Goal: Transaction & Acquisition: Purchase product/service

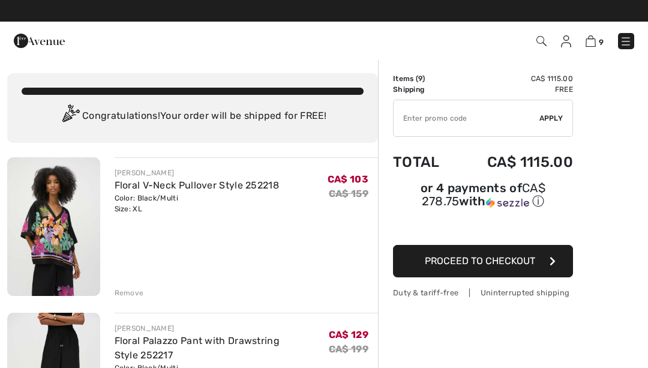
click at [469, 260] on span "Proceed to Checkout" at bounding box center [480, 260] width 110 height 11
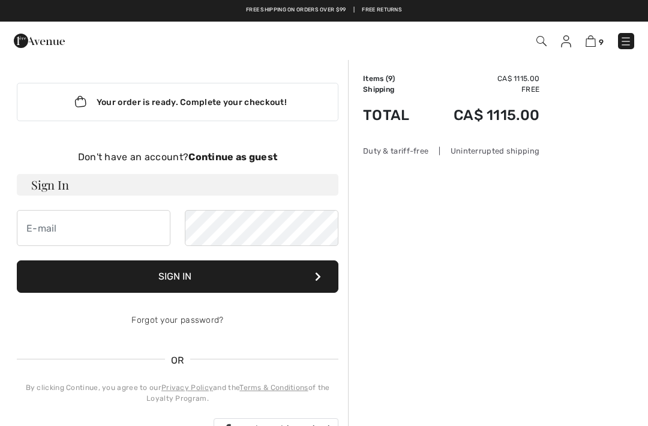
click at [586, 46] on link "9" at bounding box center [595, 41] width 18 height 14
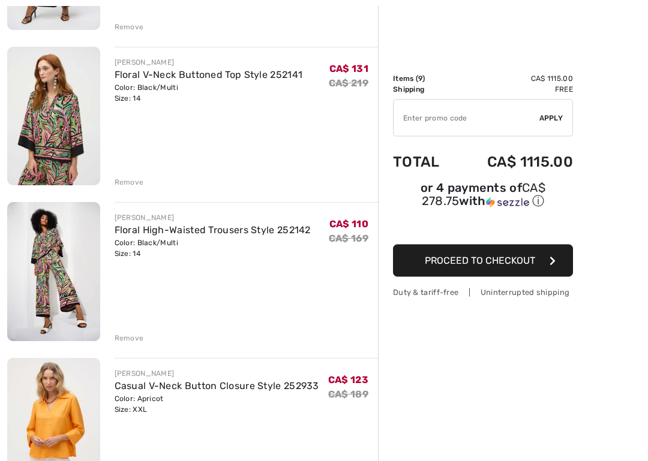
scroll to position [424, 0]
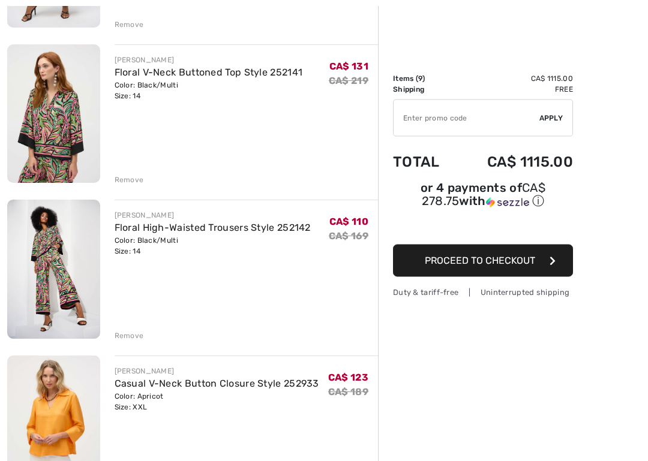
click at [82, 281] on img at bounding box center [53, 269] width 93 height 139
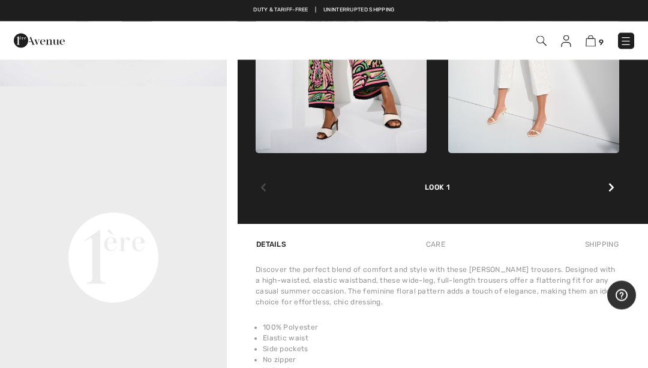
scroll to position [652, 0]
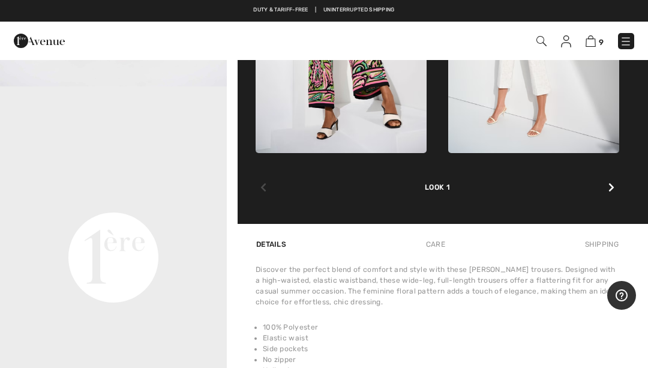
click at [116, 200] on video "Your browser does not support the video tag." at bounding box center [113, 143] width 227 height 113
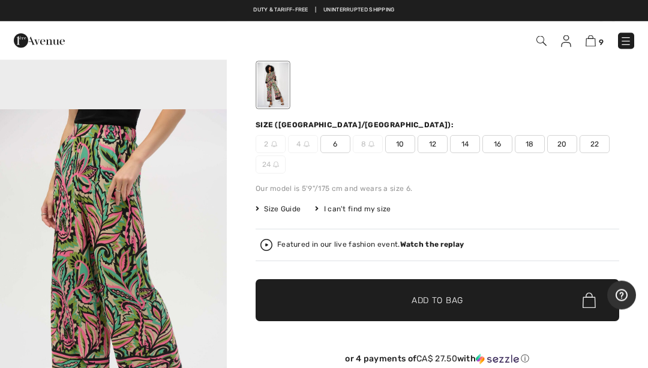
scroll to position [0, 0]
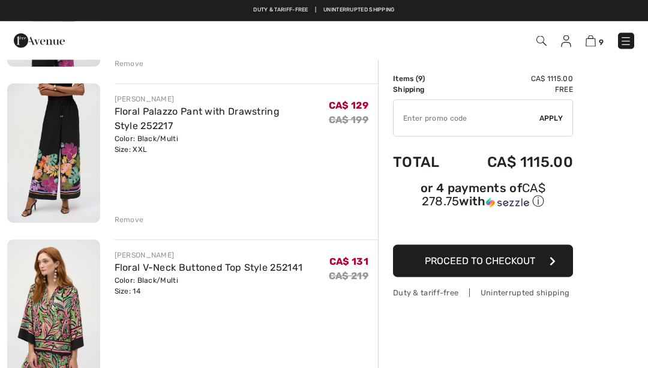
scroll to position [227, 0]
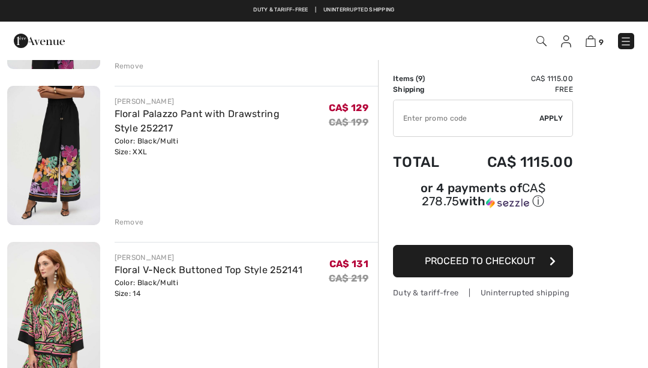
click at [71, 183] on img at bounding box center [53, 155] width 93 height 139
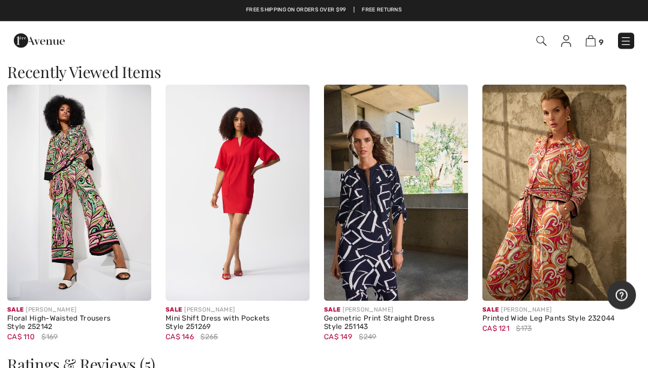
scroll to position [1684, 0]
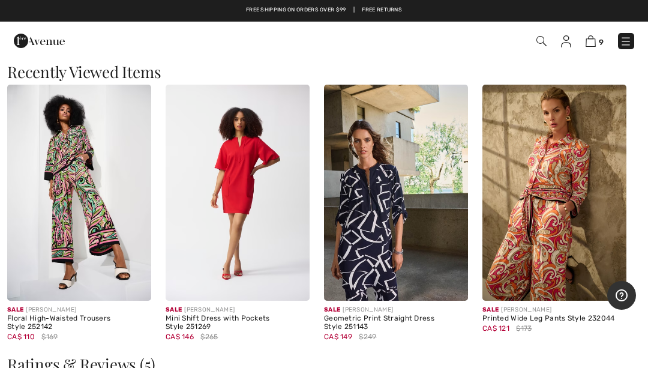
click at [241, 208] on img at bounding box center [238, 193] width 144 height 216
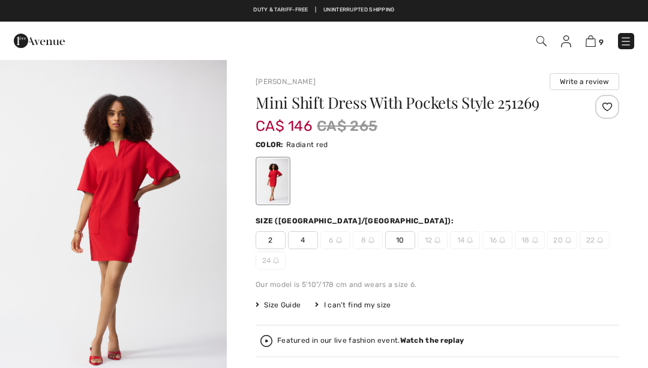
checkbox input "true"
click at [629, 42] on img at bounding box center [626, 41] width 12 height 12
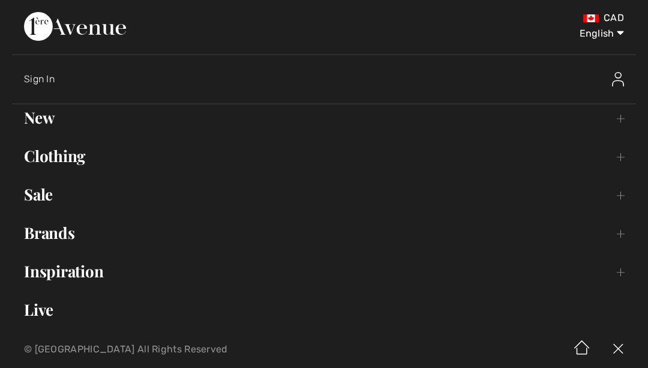
click at [622, 194] on link "Sale Toggle submenu" at bounding box center [324, 194] width 624 height 26
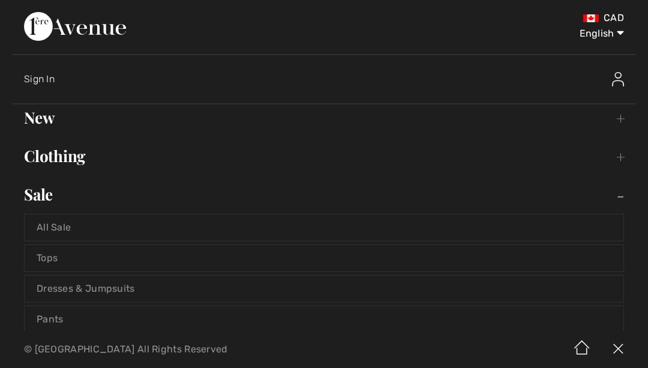
click at [215, 259] on link "Tops" at bounding box center [324, 258] width 599 height 26
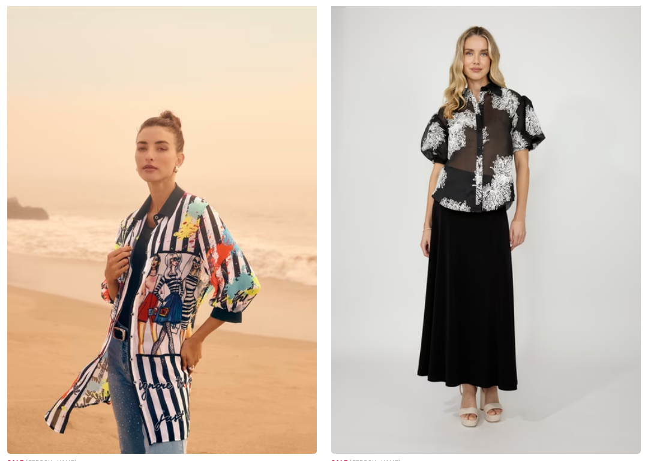
checkbox input "true"
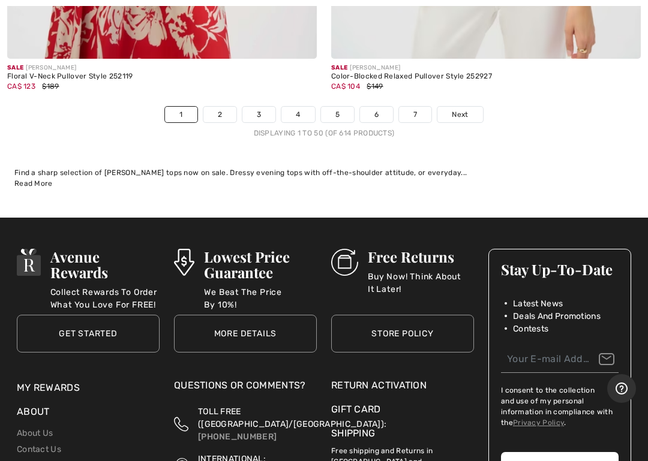
scroll to position [13649, 0]
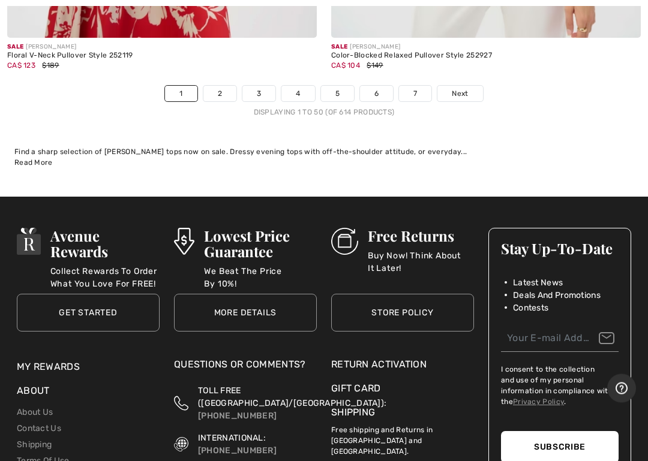
click at [465, 89] on span "Next" at bounding box center [460, 94] width 16 height 11
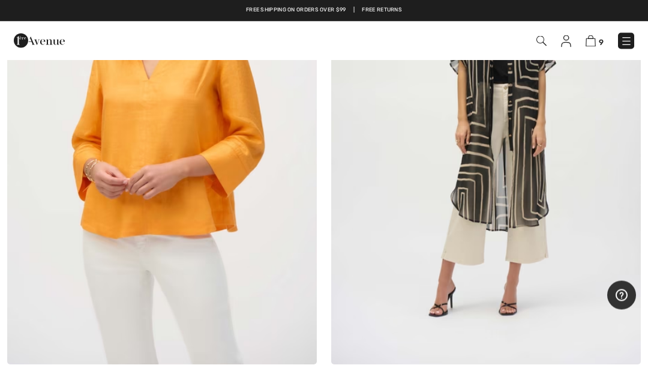
scroll to position [2788, 0]
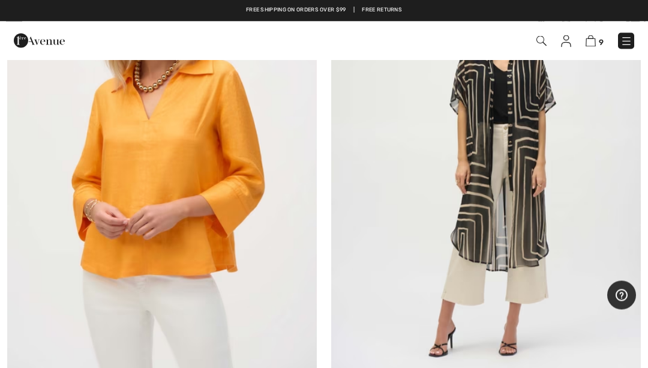
click at [242, 201] on img at bounding box center [162, 173] width 310 height 464
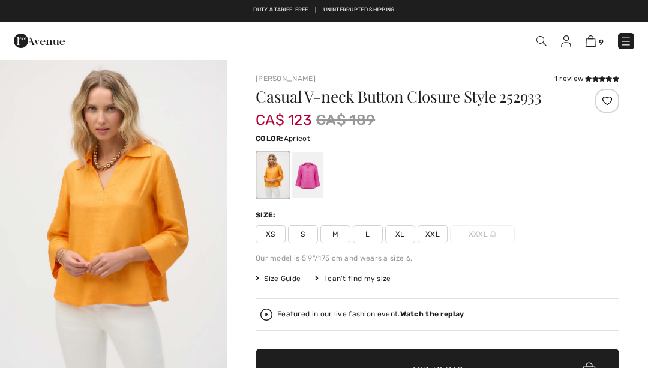
checkbox input "true"
click at [318, 170] on div at bounding box center [307, 174] width 31 height 45
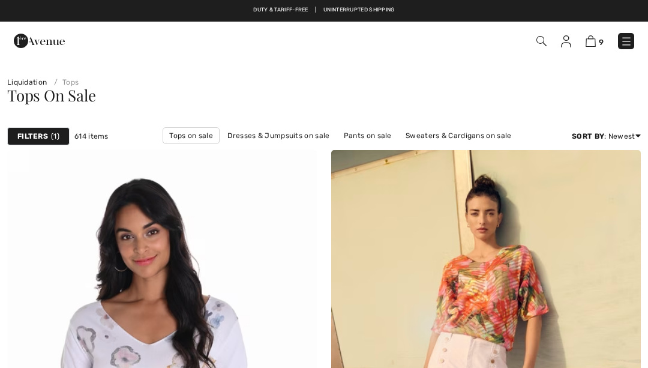
scroll to position [13650, 0]
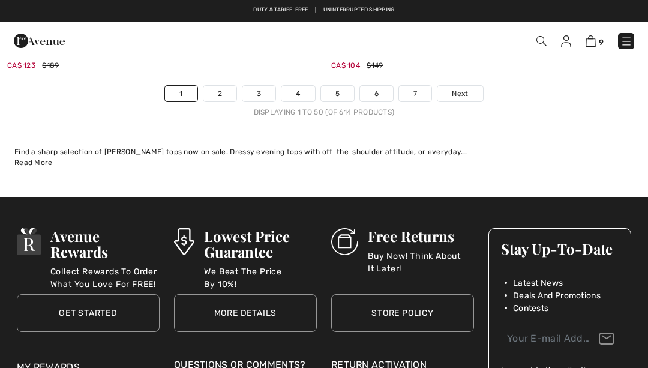
checkbox input "true"
click at [457, 88] on span "Next" at bounding box center [460, 93] width 16 height 11
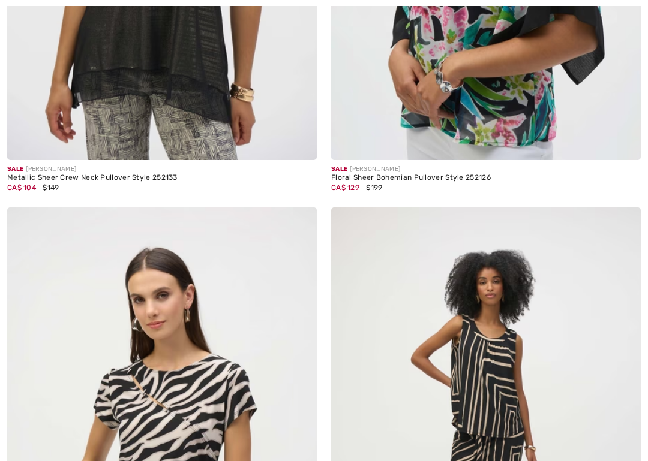
checkbox input "true"
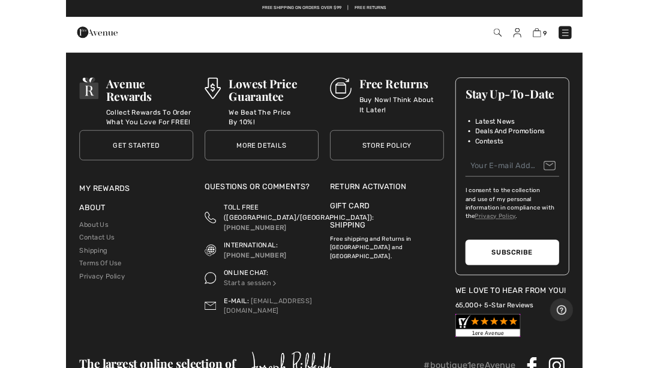
scroll to position [13650, 0]
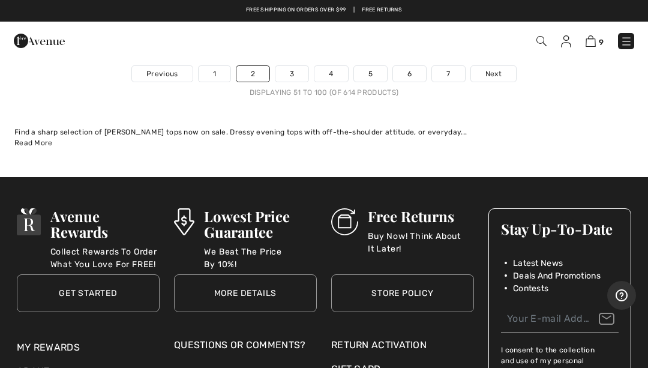
click at [496, 68] on span "Next" at bounding box center [493, 73] width 16 height 11
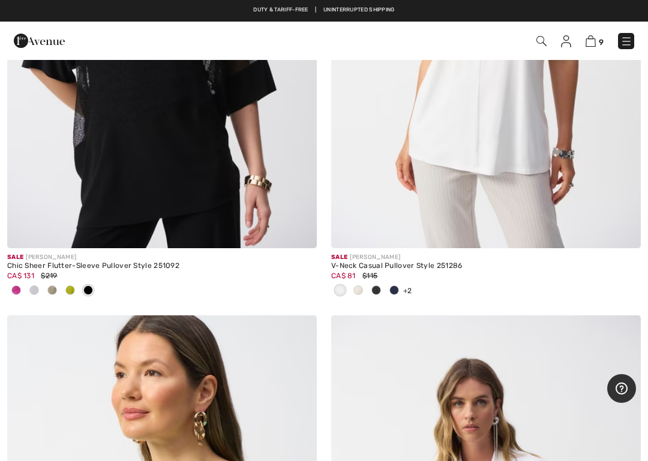
scroll to position [265, 0]
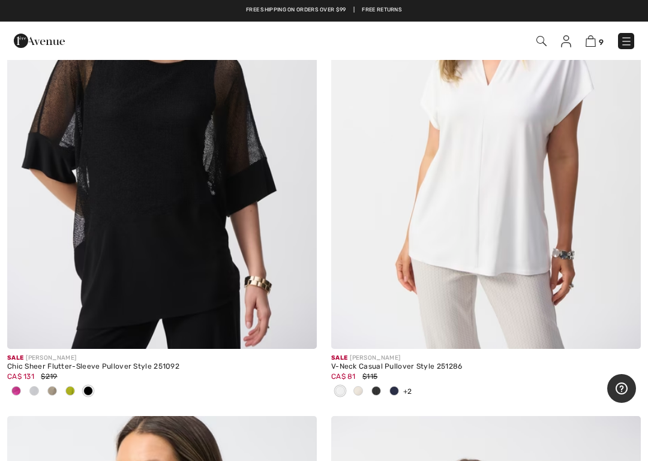
click at [227, 292] on img at bounding box center [162, 117] width 310 height 464
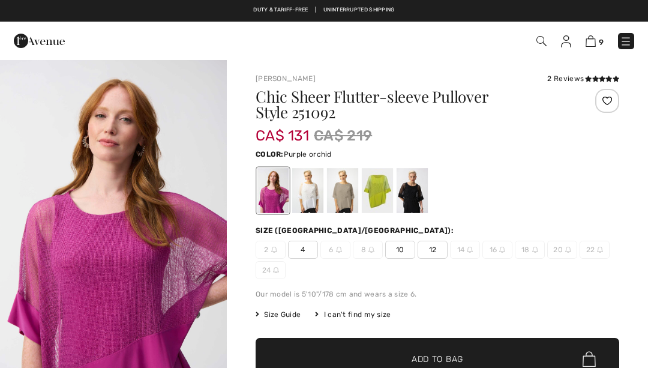
checkbox input "true"
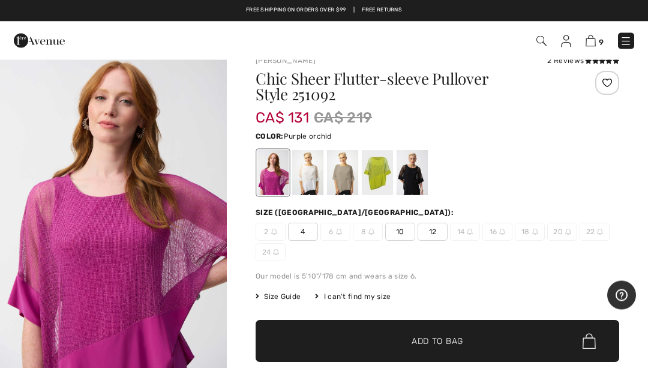
scroll to position [15, 0]
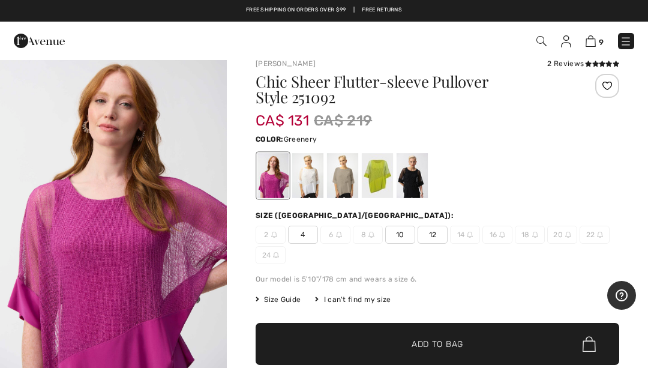
click at [383, 181] on div at bounding box center [377, 175] width 31 height 45
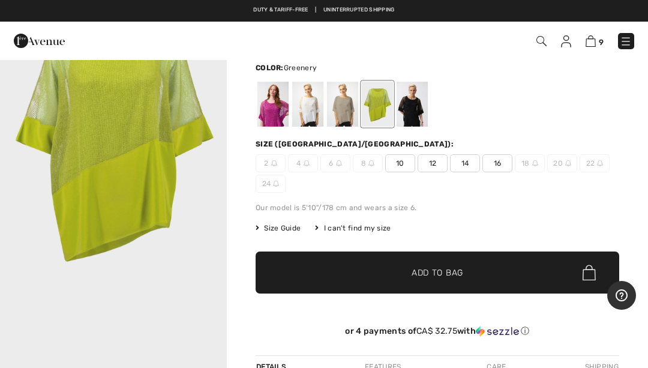
scroll to position [86, 0]
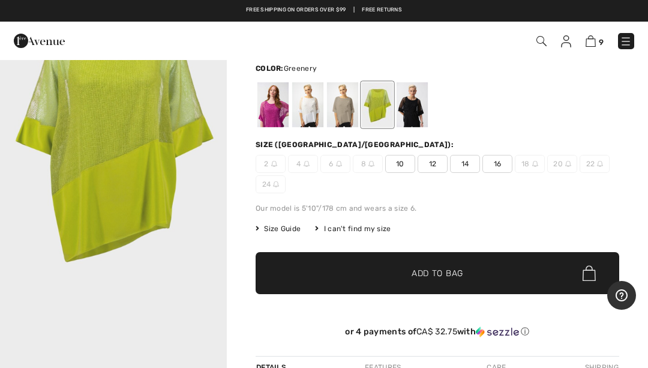
click at [468, 166] on span "14" at bounding box center [465, 164] width 30 height 18
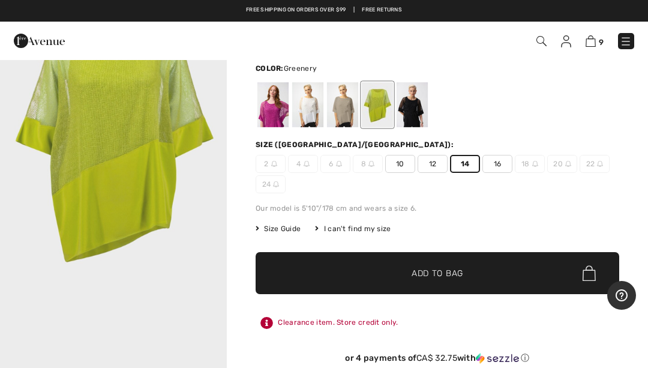
click at [407, 268] on span "✔ Added to Bag" at bounding box center [419, 273] width 73 height 13
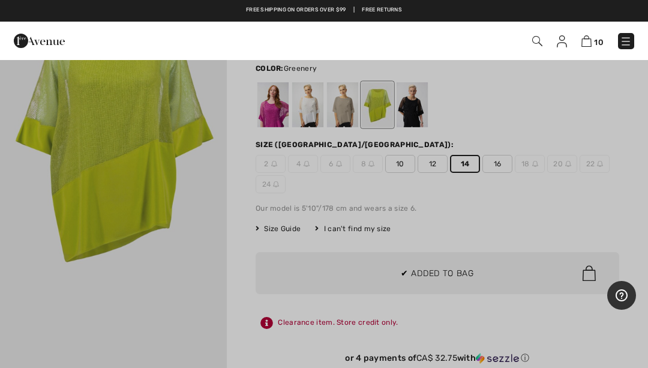
click at [425, 242] on div at bounding box center [324, 184] width 648 height 368
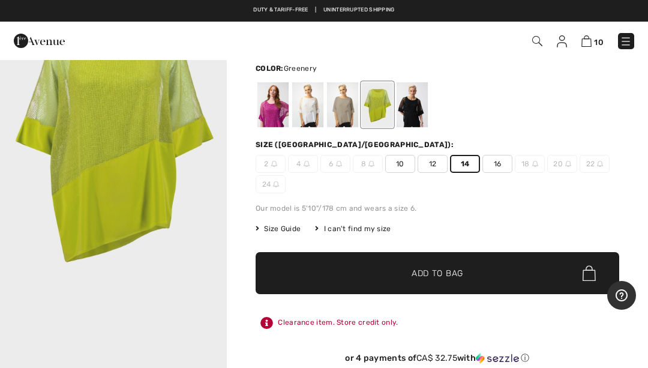
click at [344, 106] on div at bounding box center [342, 104] width 31 height 45
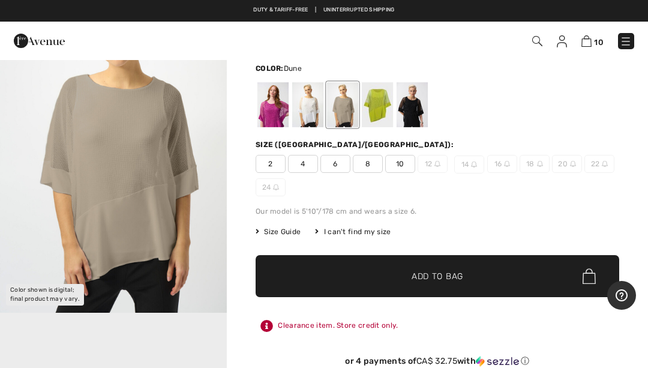
click at [408, 116] on div at bounding box center [412, 104] width 31 height 45
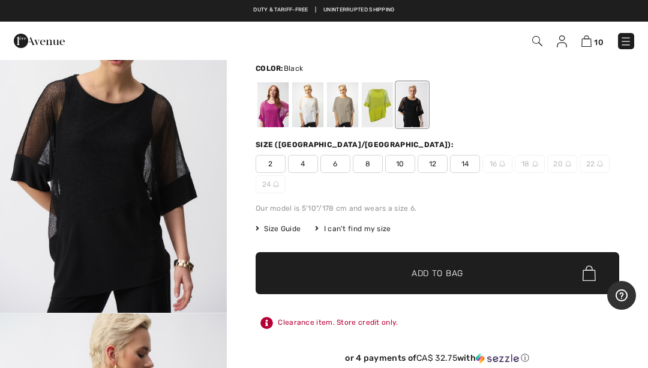
click at [278, 115] on div at bounding box center [272, 104] width 31 height 45
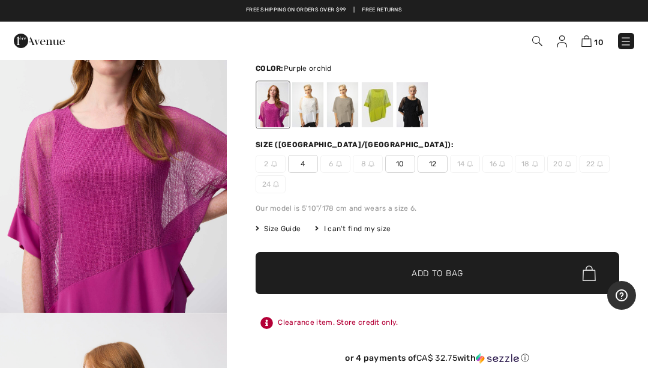
click at [428, 163] on span "12" at bounding box center [433, 164] width 30 height 18
click at [399, 272] on span "✔ Added to Bag" at bounding box center [419, 273] width 73 height 13
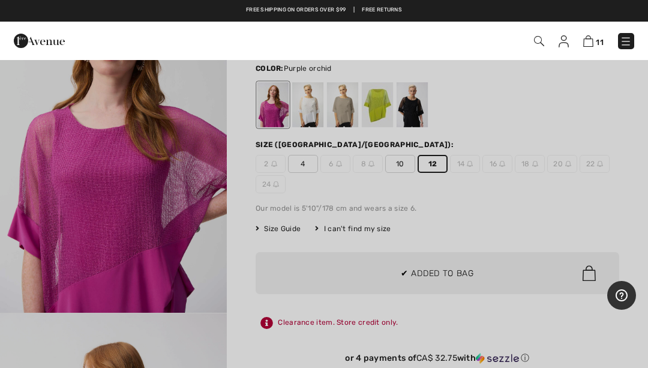
click at [338, 304] on div at bounding box center [324, 184] width 648 height 368
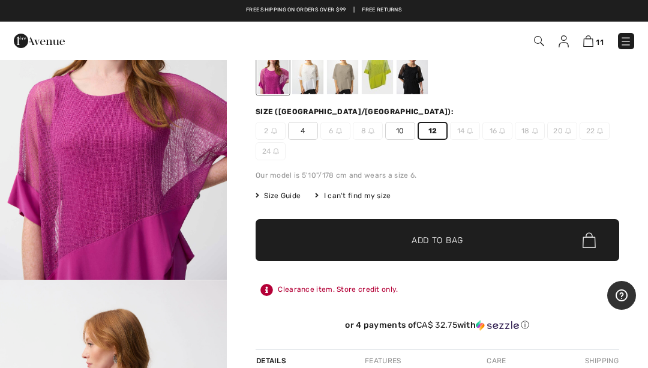
scroll to position [0, 0]
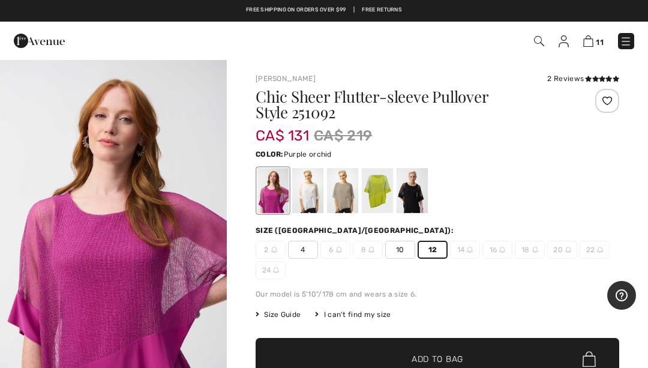
click at [417, 195] on div at bounding box center [412, 190] width 31 height 45
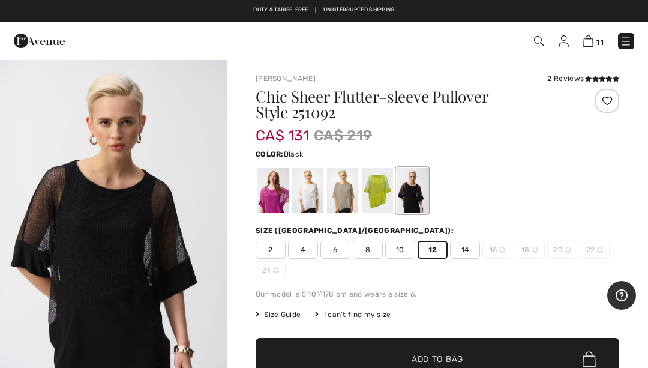
click at [467, 254] on span "14" at bounding box center [465, 250] width 30 height 18
click at [440, 354] on span "Add to Bag" at bounding box center [438, 359] width 52 height 13
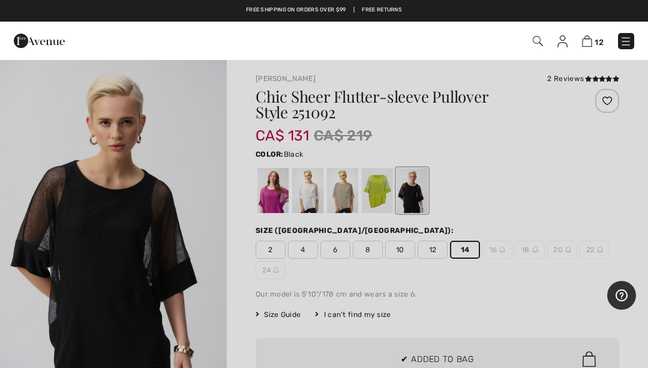
click at [371, 282] on div at bounding box center [324, 184] width 648 height 368
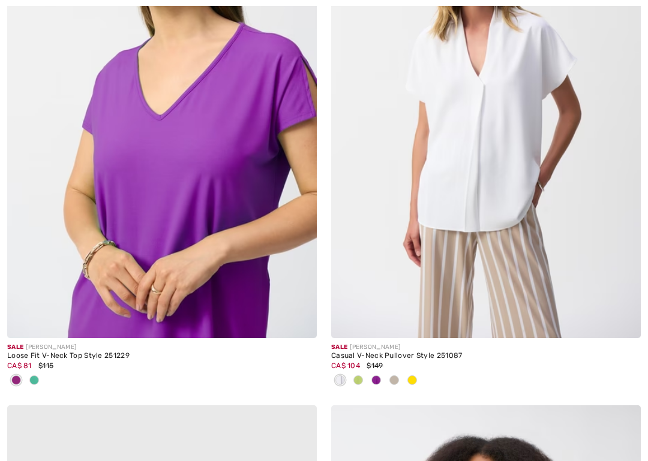
checkbox input "true"
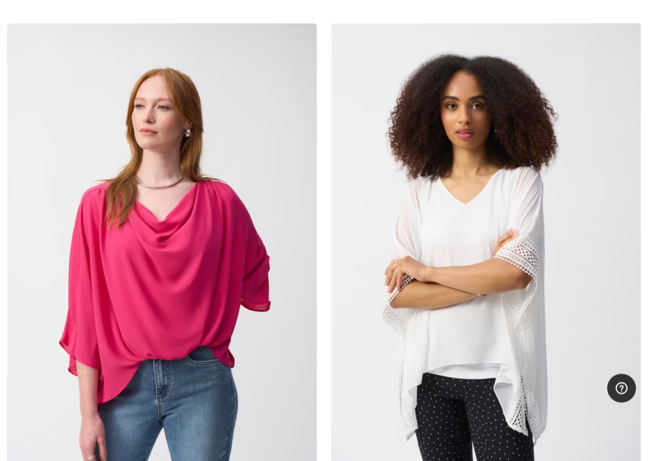
scroll to position [12024, 0]
